Goal: Check status: Check status

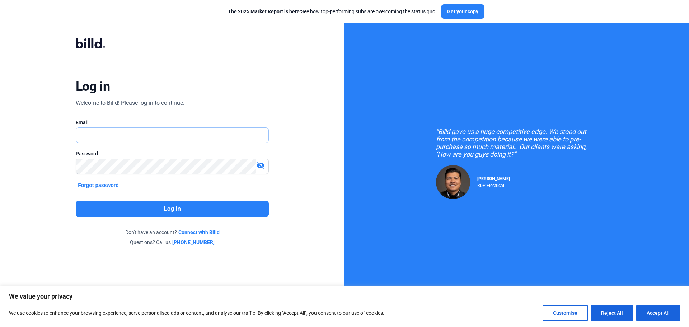
click at [122, 137] on input "text" at bounding box center [168, 135] width 184 height 15
type input "[PERSON_NAME][EMAIL_ADDRESS][DOMAIN_NAME]"
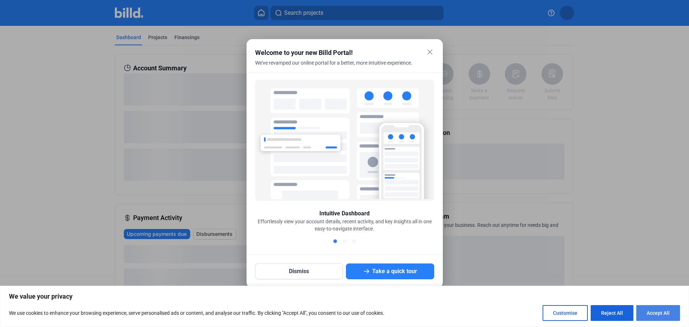
click at [649, 314] on button "Accept All" at bounding box center [658, 313] width 44 height 16
checkbox input "true"
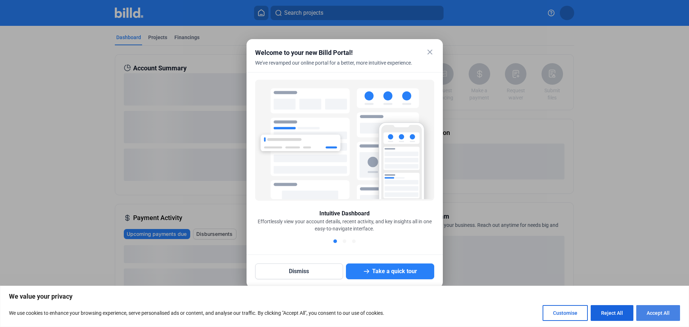
checkbox input "true"
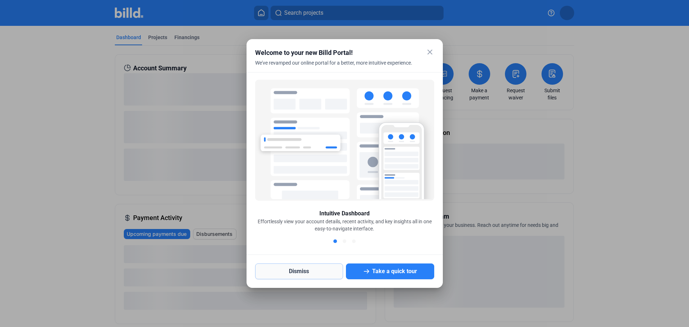
click at [307, 272] on button "Dismiss" at bounding box center [299, 271] width 88 height 16
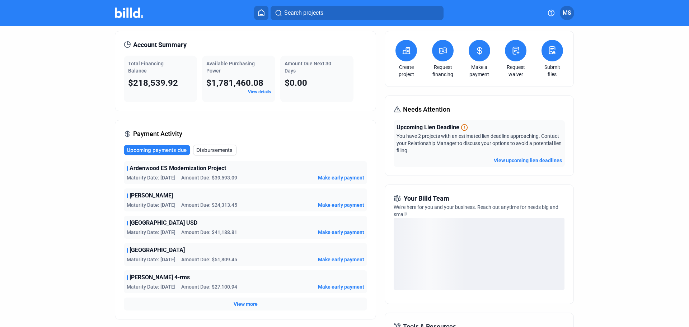
scroll to position [36, 0]
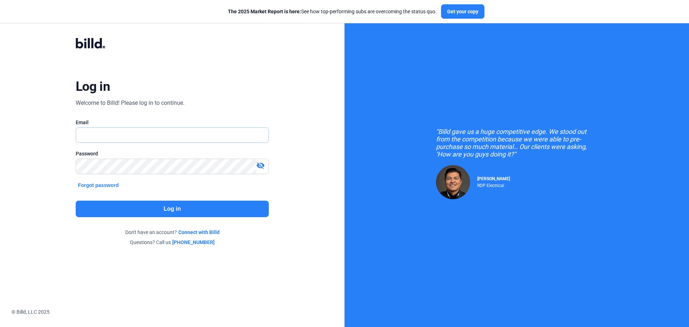
click at [150, 129] on input "text" at bounding box center [168, 135] width 184 height 15
type input "[PERSON_NAME][EMAIL_ADDRESS][DOMAIN_NAME]"
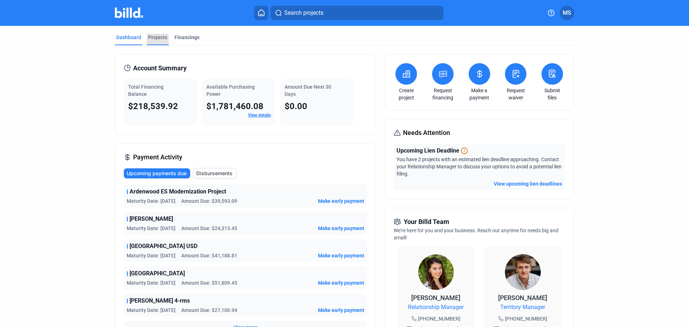
click at [162, 38] on div "Projects" at bounding box center [157, 37] width 19 height 7
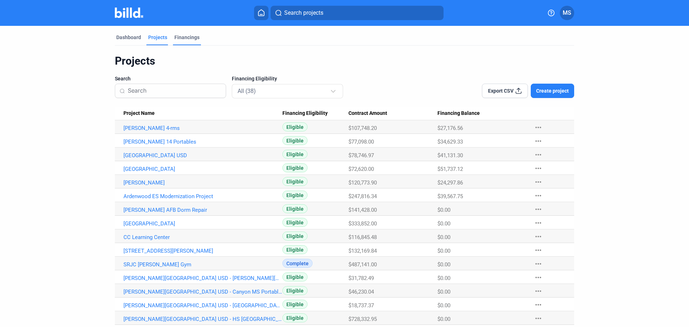
click at [180, 36] on div "Financings" at bounding box center [186, 37] width 25 height 7
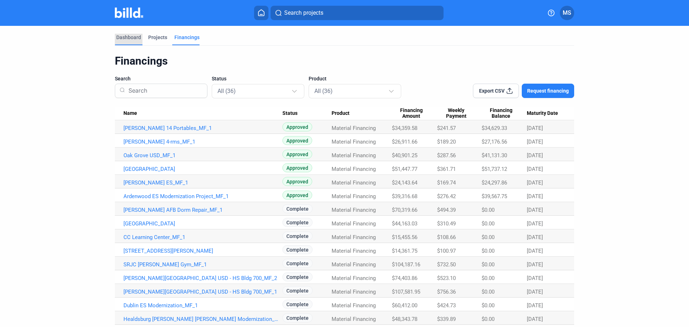
click at [126, 37] on div "Dashboard" at bounding box center [128, 37] width 25 height 7
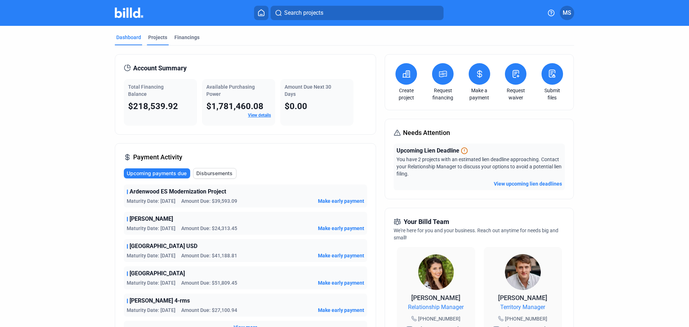
click at [152, 36] on div "Projects" at bounding box center [157, 37] width 19 height 7
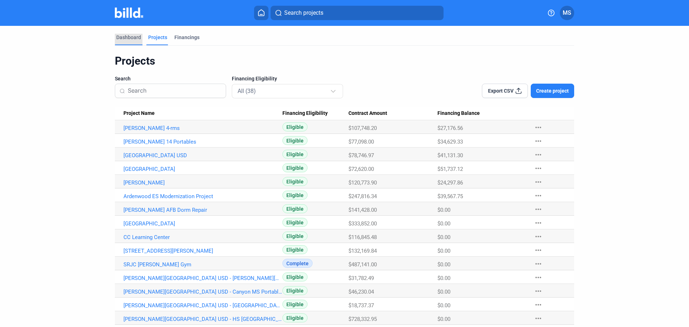
click at [127, 34] on div "Dashboard" at bounding box center [128, 37] width 25 height 7
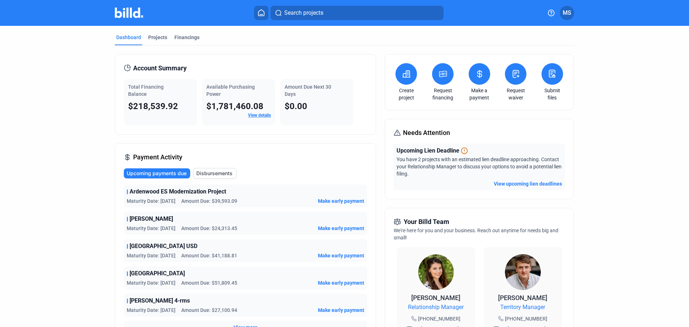
click at [157, 101] on span "$218,539.92" at bounding box center [153, 106] width 50 height 10
click at [562, 13] on span "MS" at bounding box center [566, 13] width 9 height 9
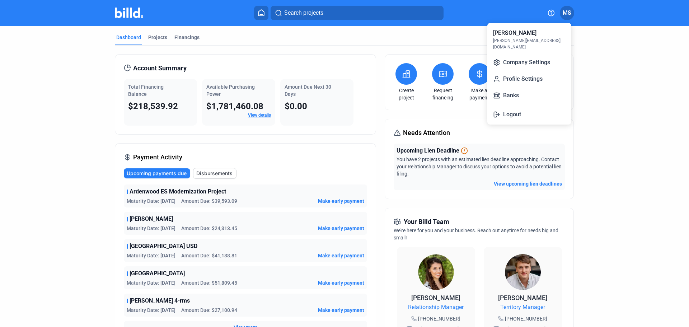
click at [628, 126] on div at bounding box center [344, 163] width 689 height 327
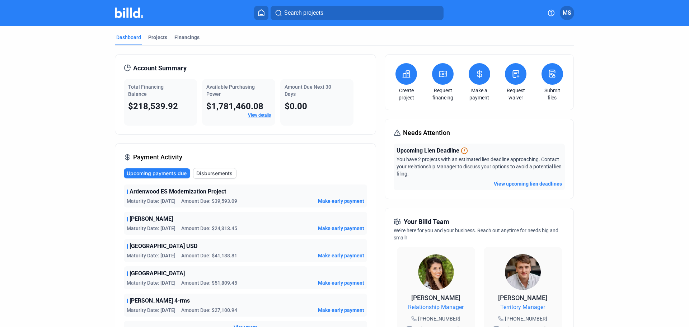
click at [153, 104] on span "$218,539.92" at bounding box center [153, 106] width 50 height 10
click at [167, 171] on span "Upcoming payments due" at bounding box center [157, 173] width 60 height 7
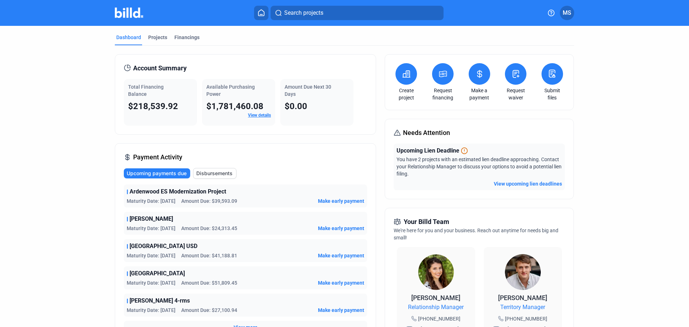
click at [167, 171] on span "Upcoming payments due" at bounding box center [157, 173] width 60 height 7
click at [201, 169] on button "Disbursements" at bounding box center [214, 173] width 43 height 11
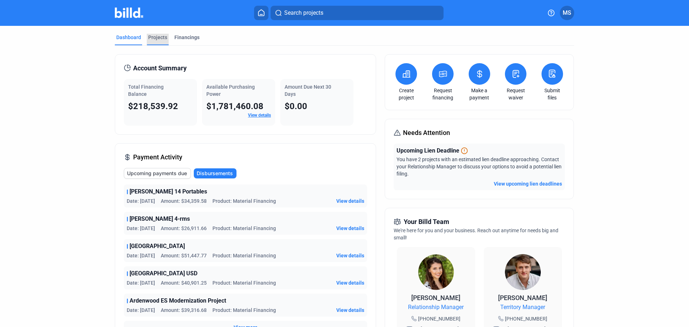
click at [152, 36] on div "Projects" at bounding box center [157, 37] width 19 height 7
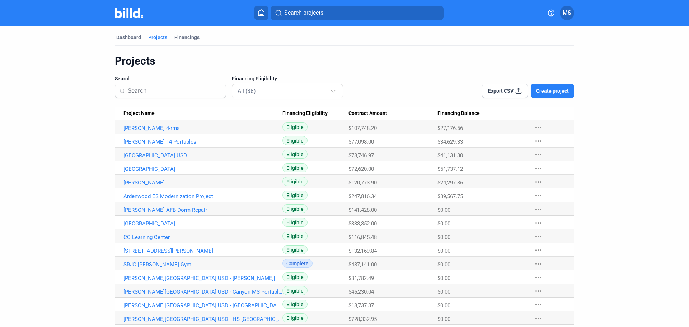
click at [128, 59] on div "Projects" at bounding box center [344, 61] width 459 height 14
click at [123, 33] on mat-tab-group "Dashboard Projects Financings Projects Search Financing Eligibility All (38) Ex…" at bounding box center [344, 332] width 459 height 612
click at [123, 35] on div "Dashboard" at bounding box center [128, 37] width 25 height 7
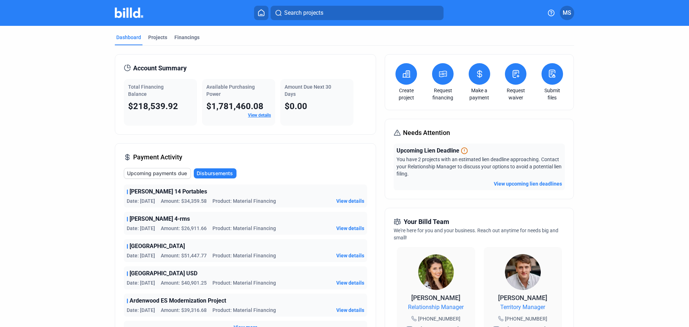
click at [123, 35] on div "Dashboard" at bounding box center [128, 37] width 25 height 7
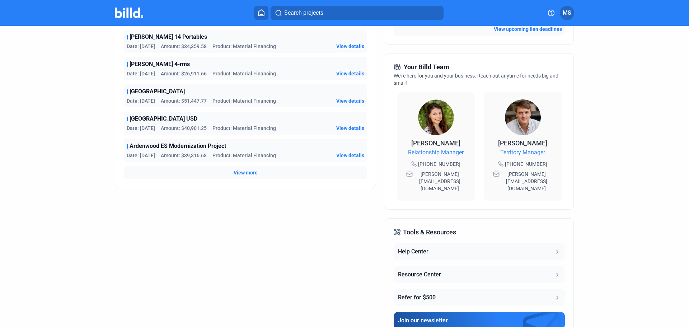
scroll to position [193, 0]
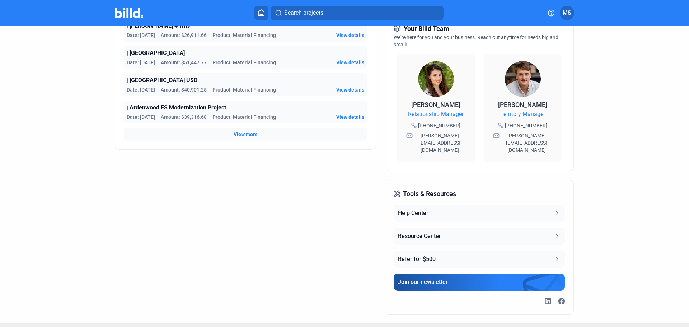
click at [404, 209] on div "Help Center" at bounding box center [413, 213] width 30 height 9
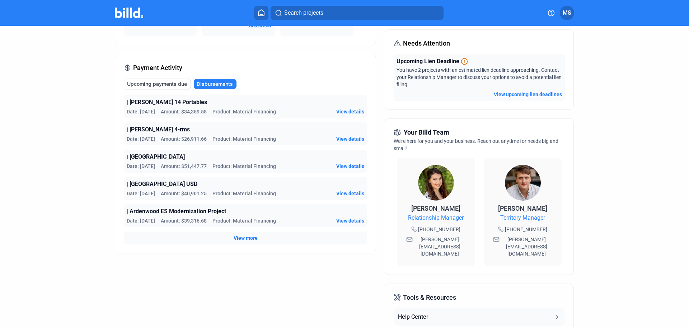
scroll to position [85, 0]
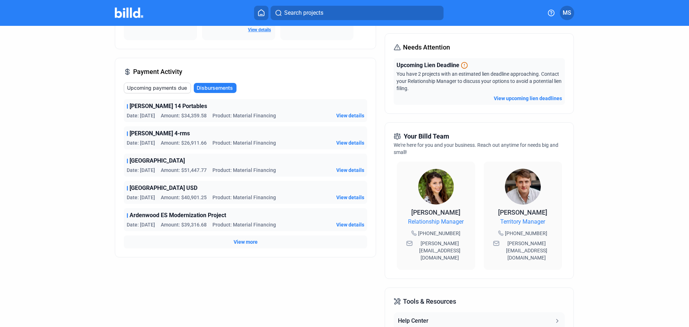
click at [342, 115] on span "View details" at bounding box center [350, 115] width 28 height 7
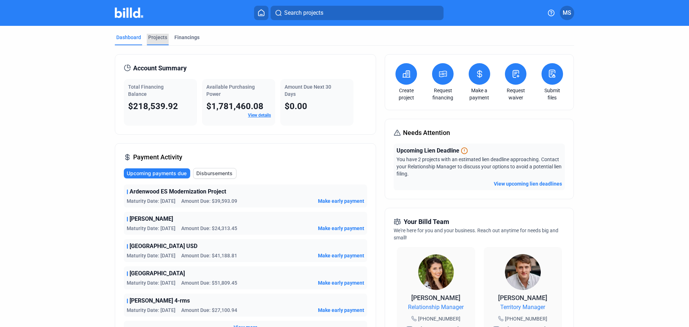
click at [151, 35] on div "Projects" at bounding box center [157, 37] width 19 height 7
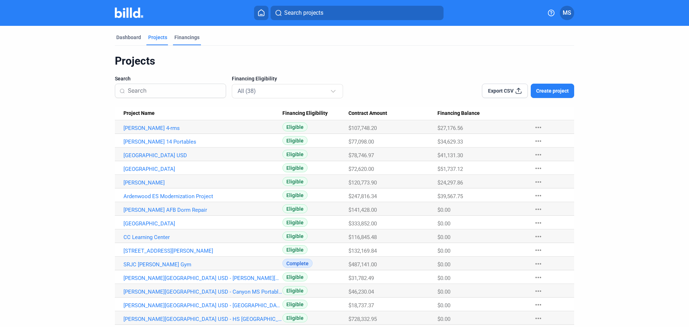
click at [176, 36] on div "Financings" at bounding box center [186, 37] width 25 height 7
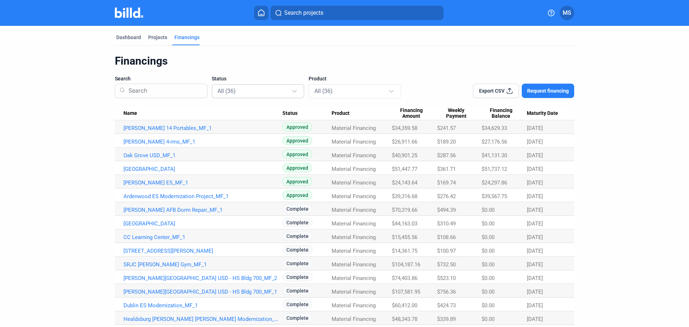
click at [238, 96] on div "All (36)" at bounding box center [258, 91] width 82 height 14
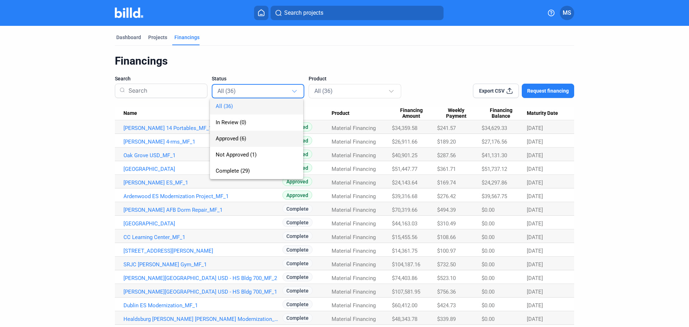
click at [246, 137] on span "Approved (6)" at bounding box center [231, 138] width 30 height 6
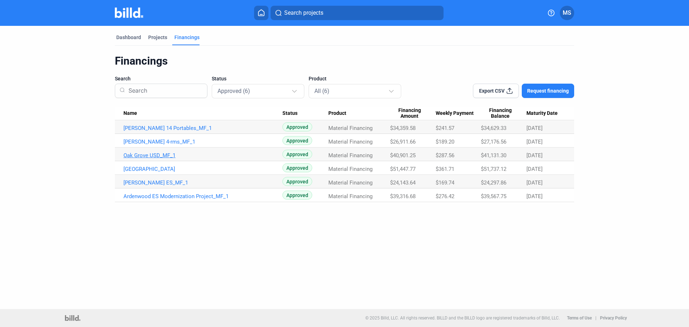
click at [166, 131] on link "Oak Grove USD_MF_1" at bounding box center [202, 128] width 159 height 6
click at [157, 131] on link "Oak Grove USD_MF_1" at bounding box center [202, 128] width 159 height 6
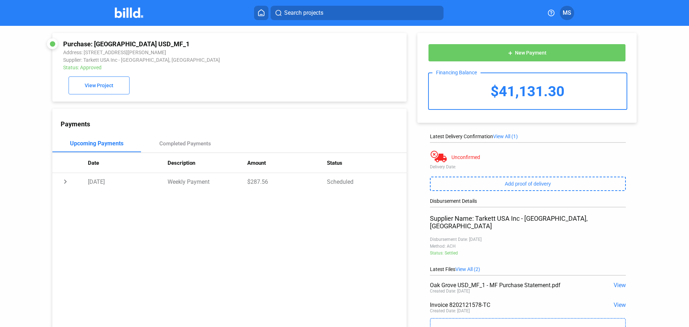
click at [615, 301] on span "View" at bounding box center [619, 304] width 12 height 7
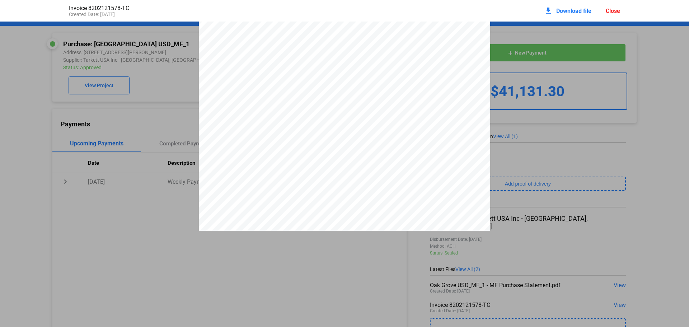
scroll to position [75, 0]
click at [258, 15] on div "Created Date: 06 / 25 / 2025" at bounding box center [206, 14] width 275 height 6
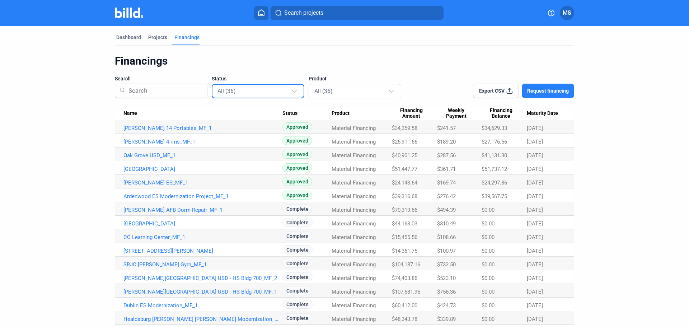
click at [261, 91] on div "All (36)" at bounding box center [254, 90] width 74 height 9
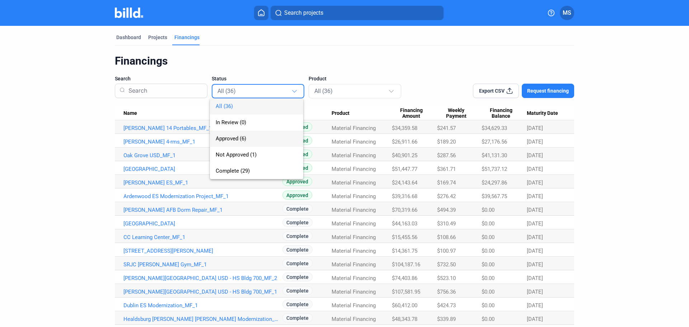
click at [236, 133] on span "Approved (6)" at bounding box center [257, 139] width 82 height 16
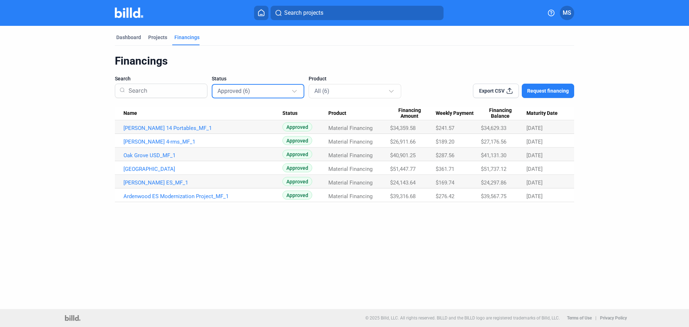
click at [294, 89] on div at bounding box center [294, 90] width 5 height 5
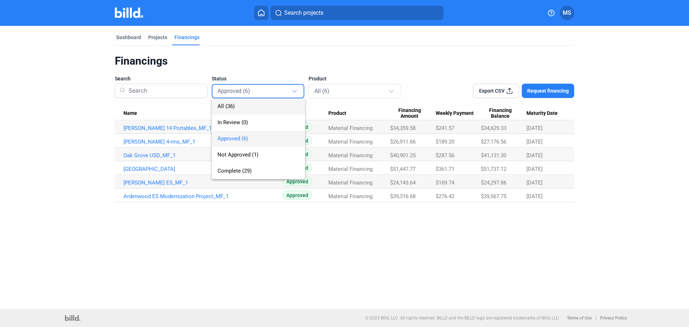
click at [238, 105] on span "All (36)" at bounding box center [258, 106] width 82 height 16
